Goal: Information Seeking & Learning: Find specific fact

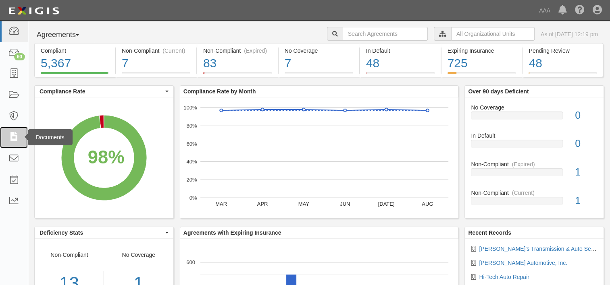
click at [11, 140] on icon at bounding box center [13, 137] width 11 height 9
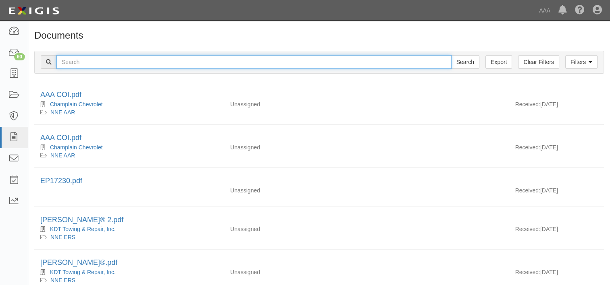
click at [100, 65] on input "text" at bounding box center [253, 62] width 395 height 14
type input "paso robles auto repair"
click at [451, 55] on input "Search" at bounding box center [465, 62] width 28 height 14
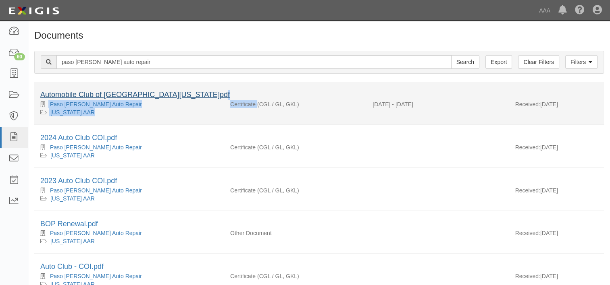
drag, startPoint x: 248, startPoint y: 106, endPoint x: 163, endPoint y: 96, distance: 86.0
click at [163, 96] on li "Automobile Club of Southern California.pdf Paso Robles Auto Repair California A…" at bounding box center [319, 103] width 570 height 43
click at [163, 96] on link "Automobile Club of [GEOGRAPHIC_DATA][US_STATE]pdf" at bounding box center [135, 95] width 190 height 8
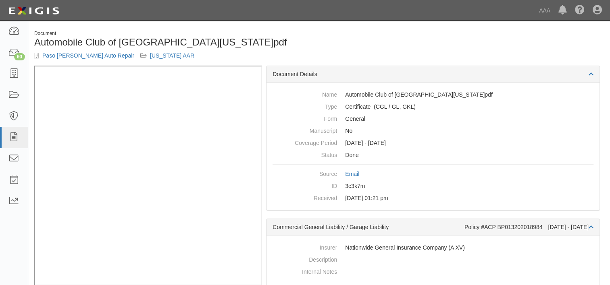
click at [237, 10] on div "Dashboard 60 Inbox Parties Agreements Coverages Documents Messages Tasks Report…" at bounding box center [305, 10] width 598 height 21
